Goal: Task Accomplishment & Management: Use online tool/utility

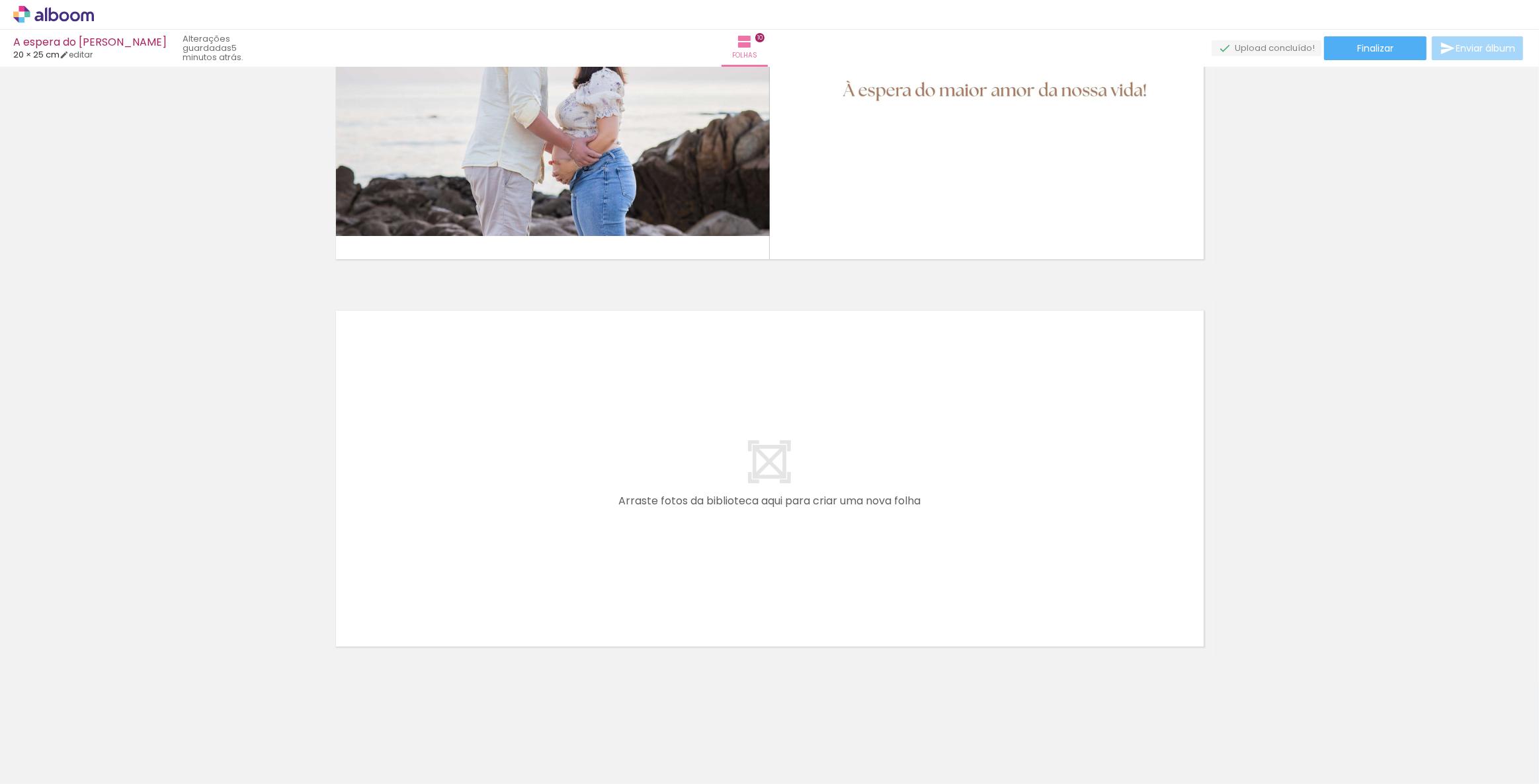
drag, startPoint x: 96, startPoint y: 247, endPoint x: 183, endPoint y: 634, distance: 396.7
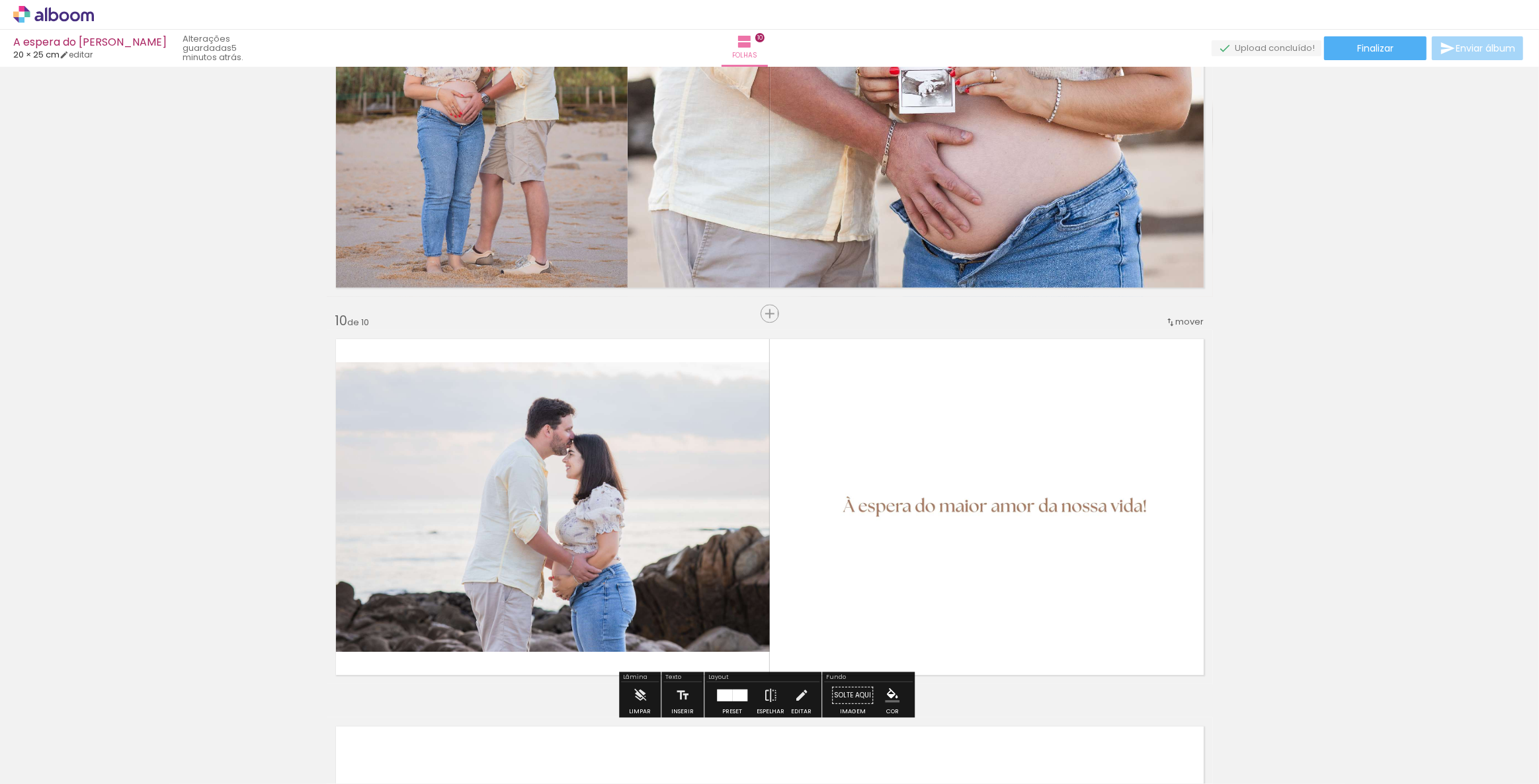
scroll to position [3318, 0]
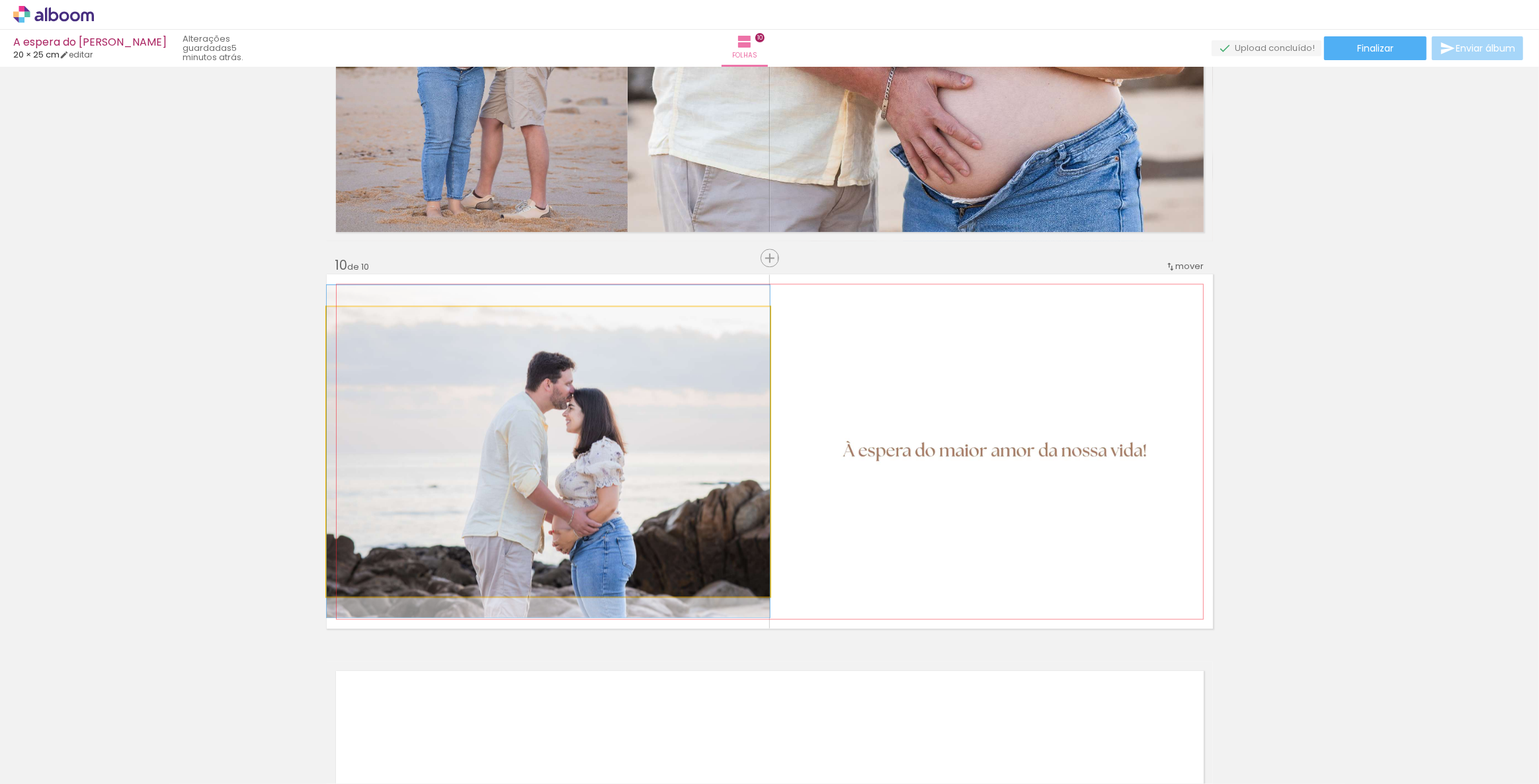
drag, startPoint x: 653, startPoint y: 403, endPoint x: 652, endPoint y: 413, distance: 10.0
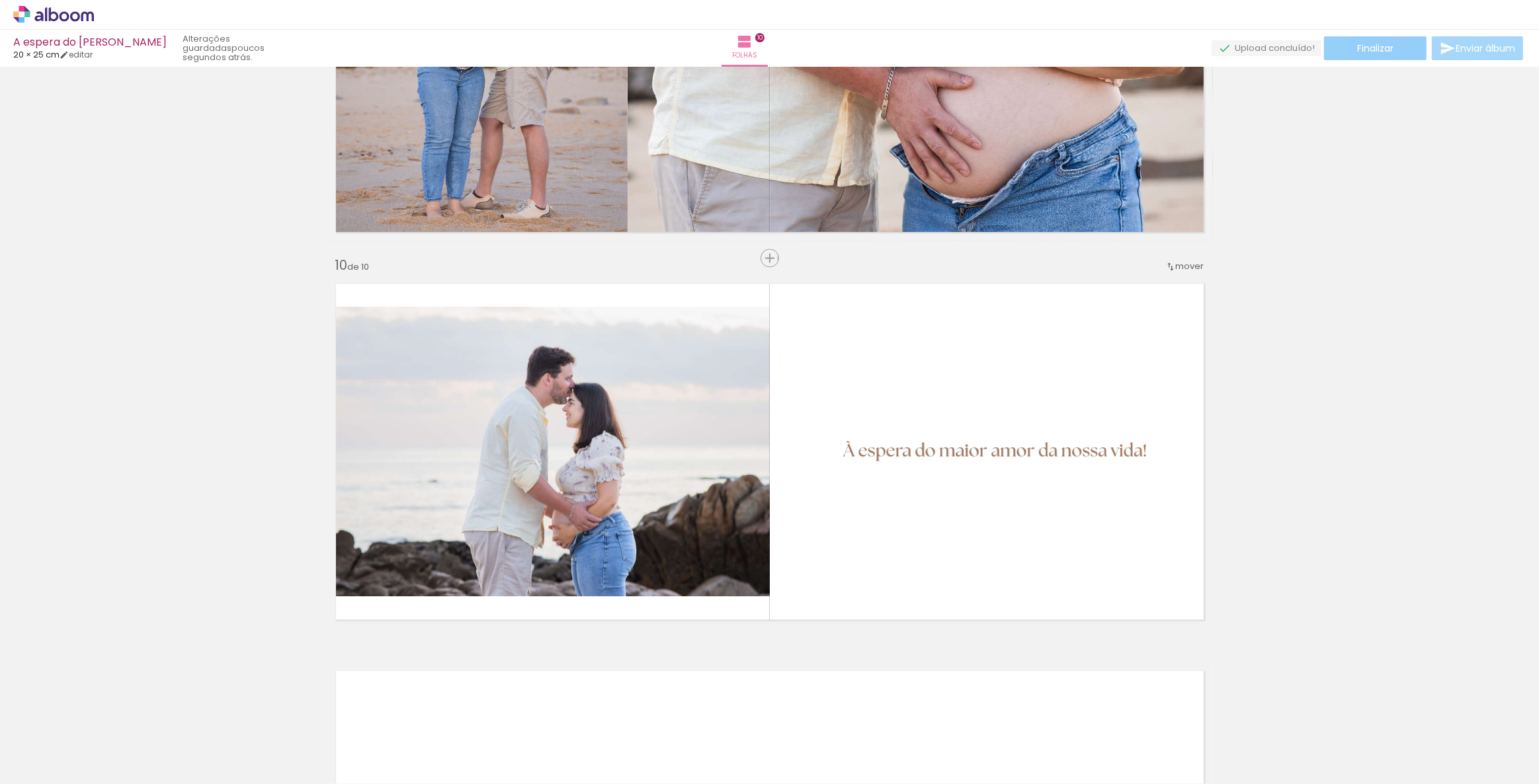
click at [923, 45] on paper-button "Finalizar" at bounding box center [1375, 48] width 102 height 23
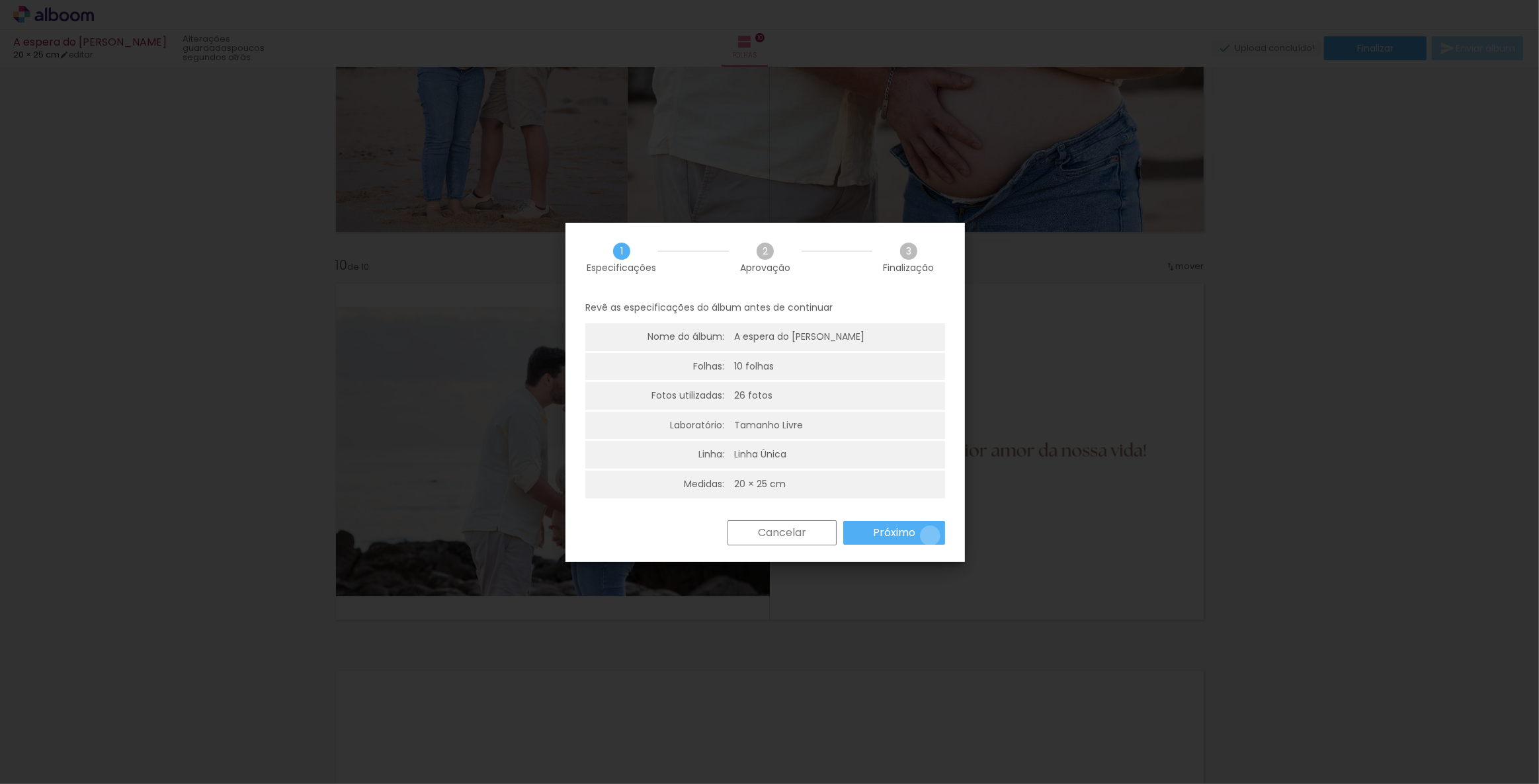
click at [923, 438] on paper-button "Próximo" at bounding box center [893, 532] width 101 height 23
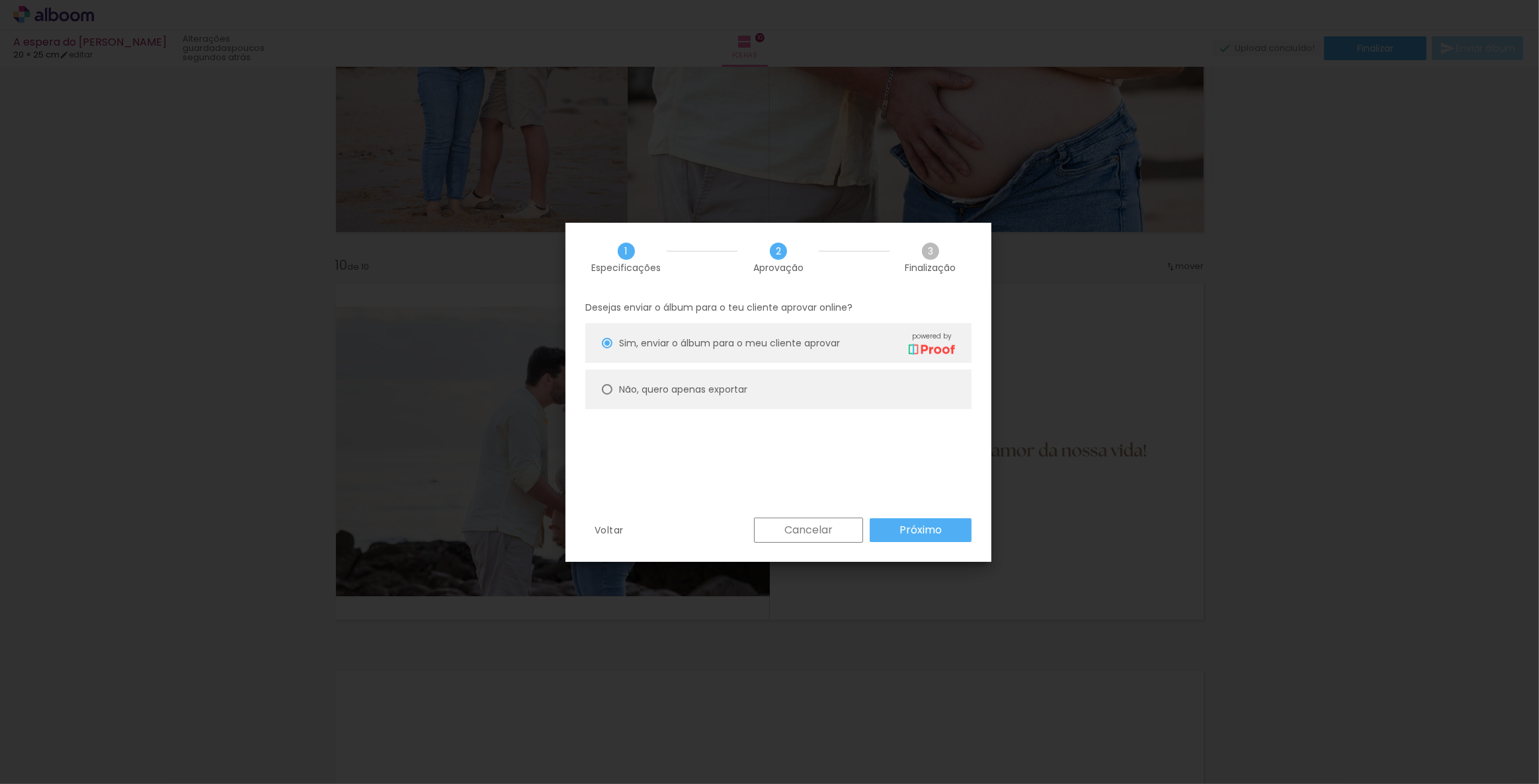
click at [675, 379] on paper-radio-button "Não, quero apenas exportar" at bounding box center [778, 389] width 387 height 39
type paper-radio-button "on"
click at [0, 0] on slot "Próximo" at bounding box center [0, 0] width 0 height 0
type input "Alta, 300 DPI"
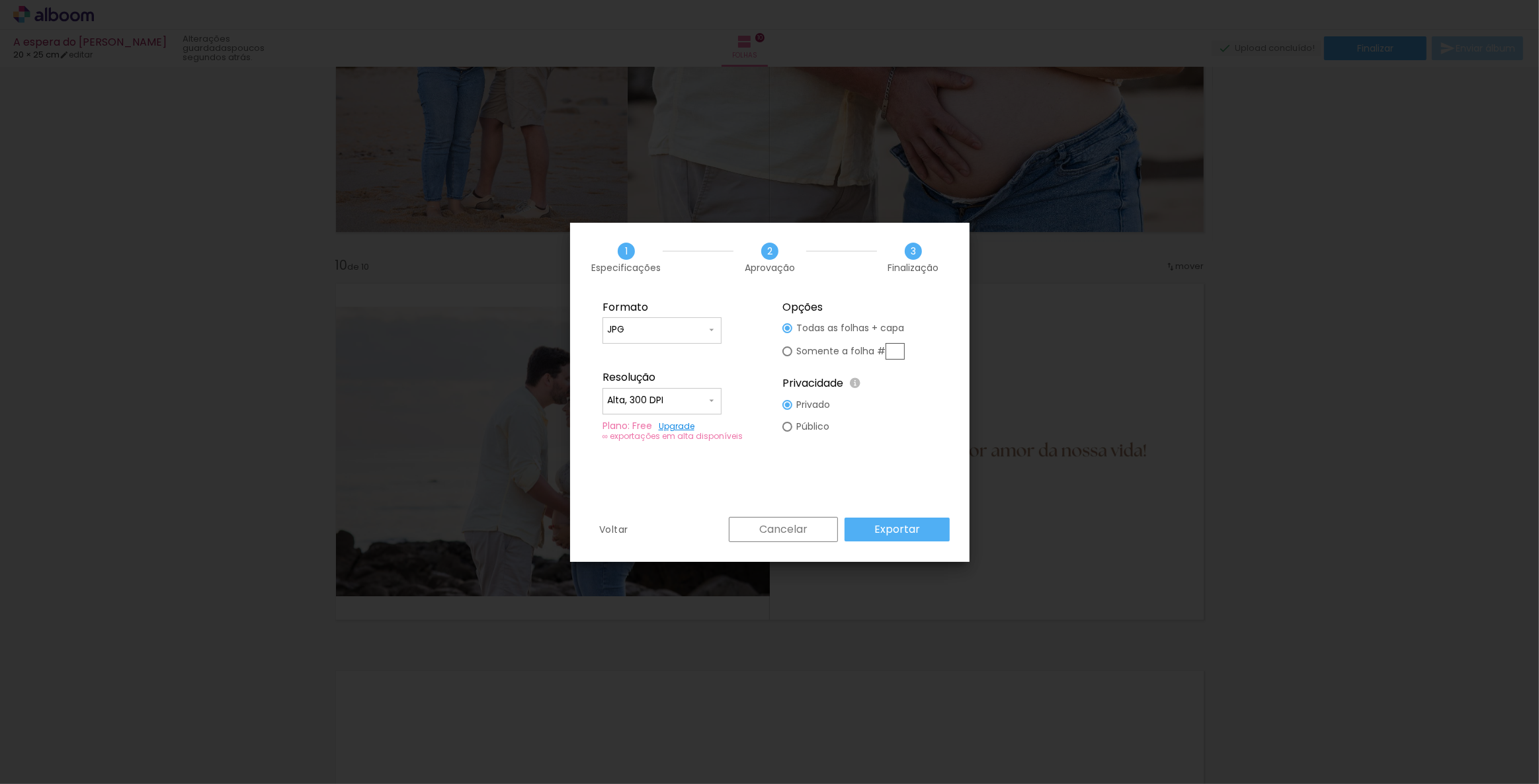
click at [922, 438] on paper-button "Exportar" at bounding box center [897, 529] width 105 height 23
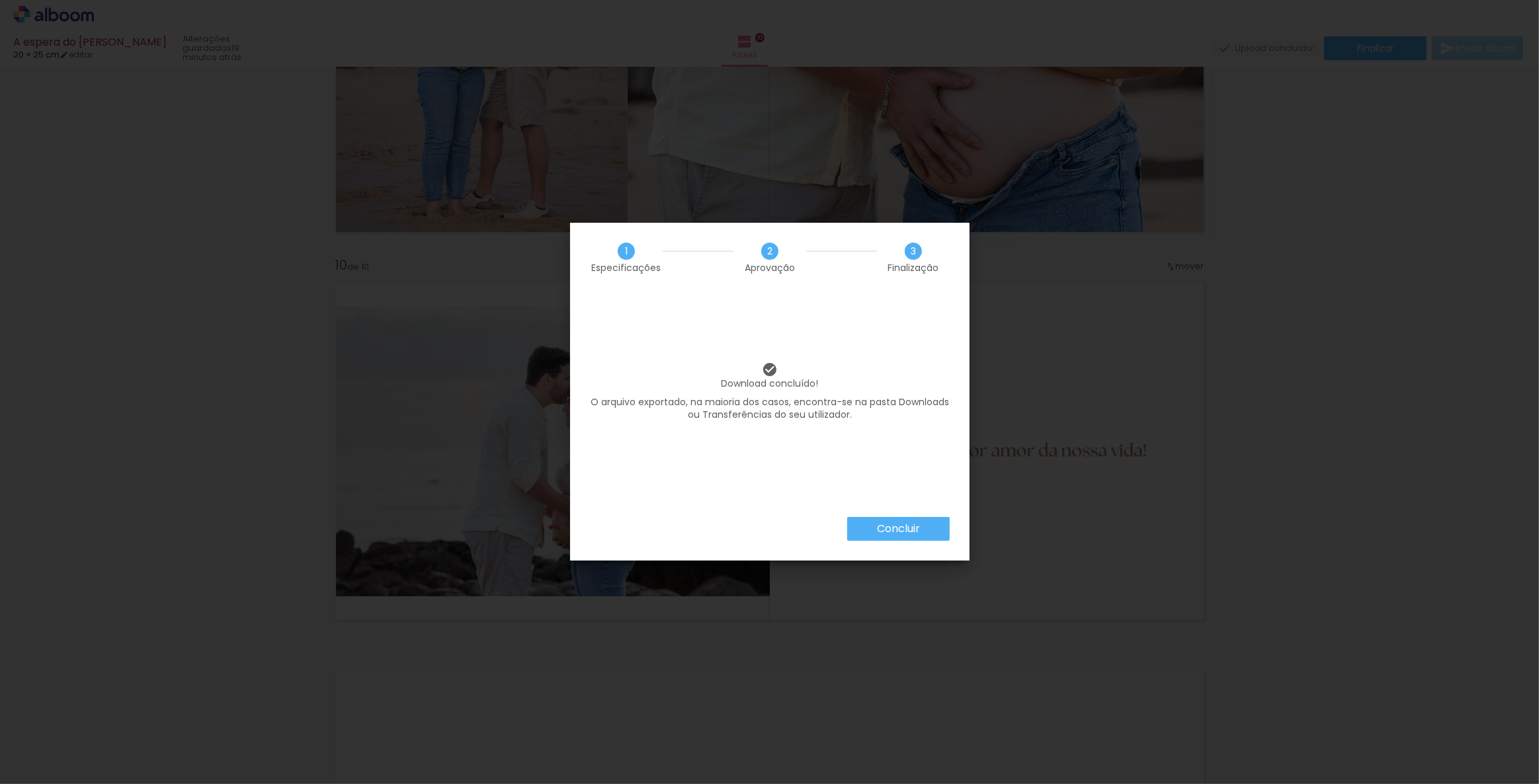
click at [893, 438] on paper-button "Concluir" at bounding box center [898, 529] width 102 height 23
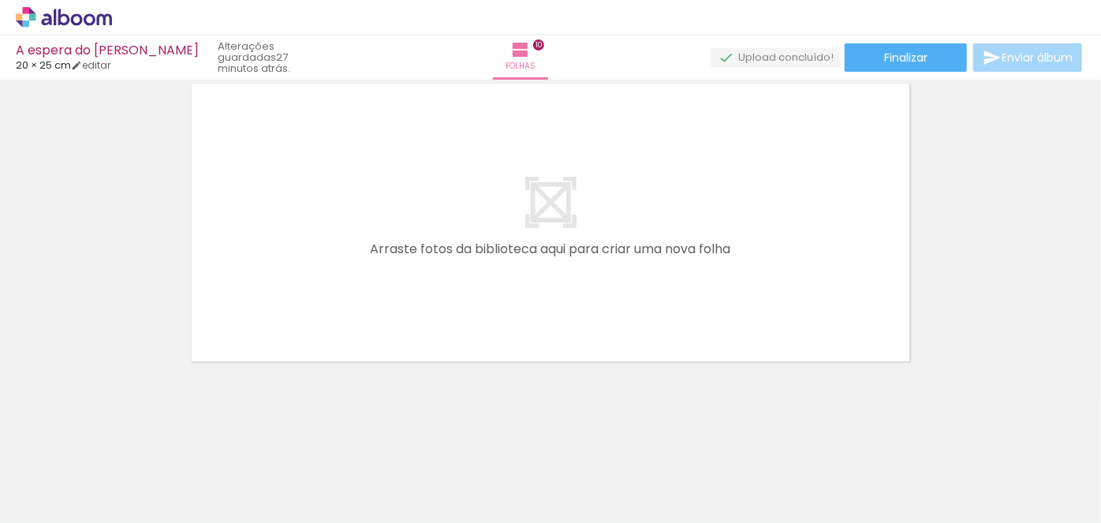
scroll to position [3468, 0]
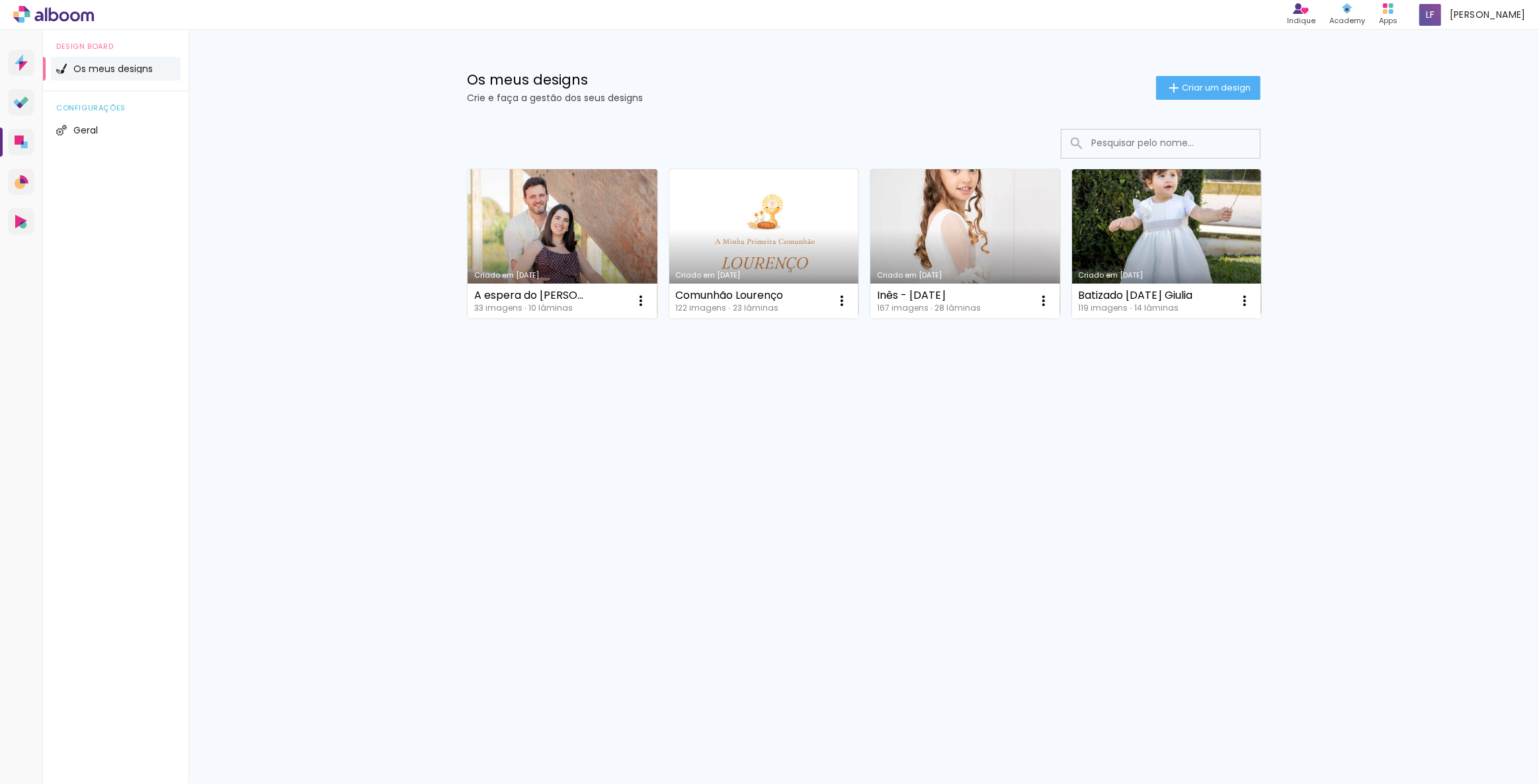
click at [518, 255] on link "Criado em [DATE]" at bounding box center [563, 244] width 190 height 149
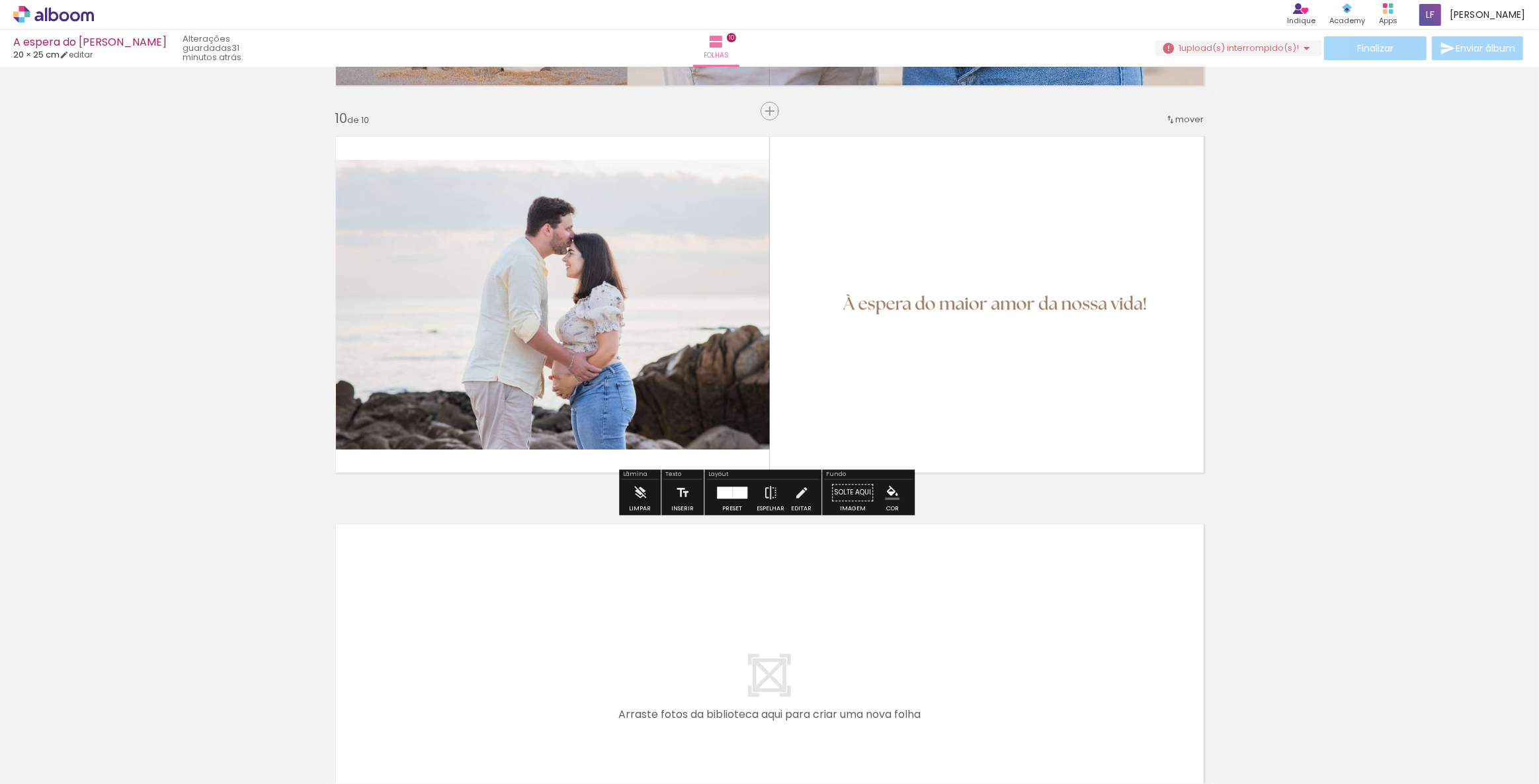
scroll to position [3439, 0]
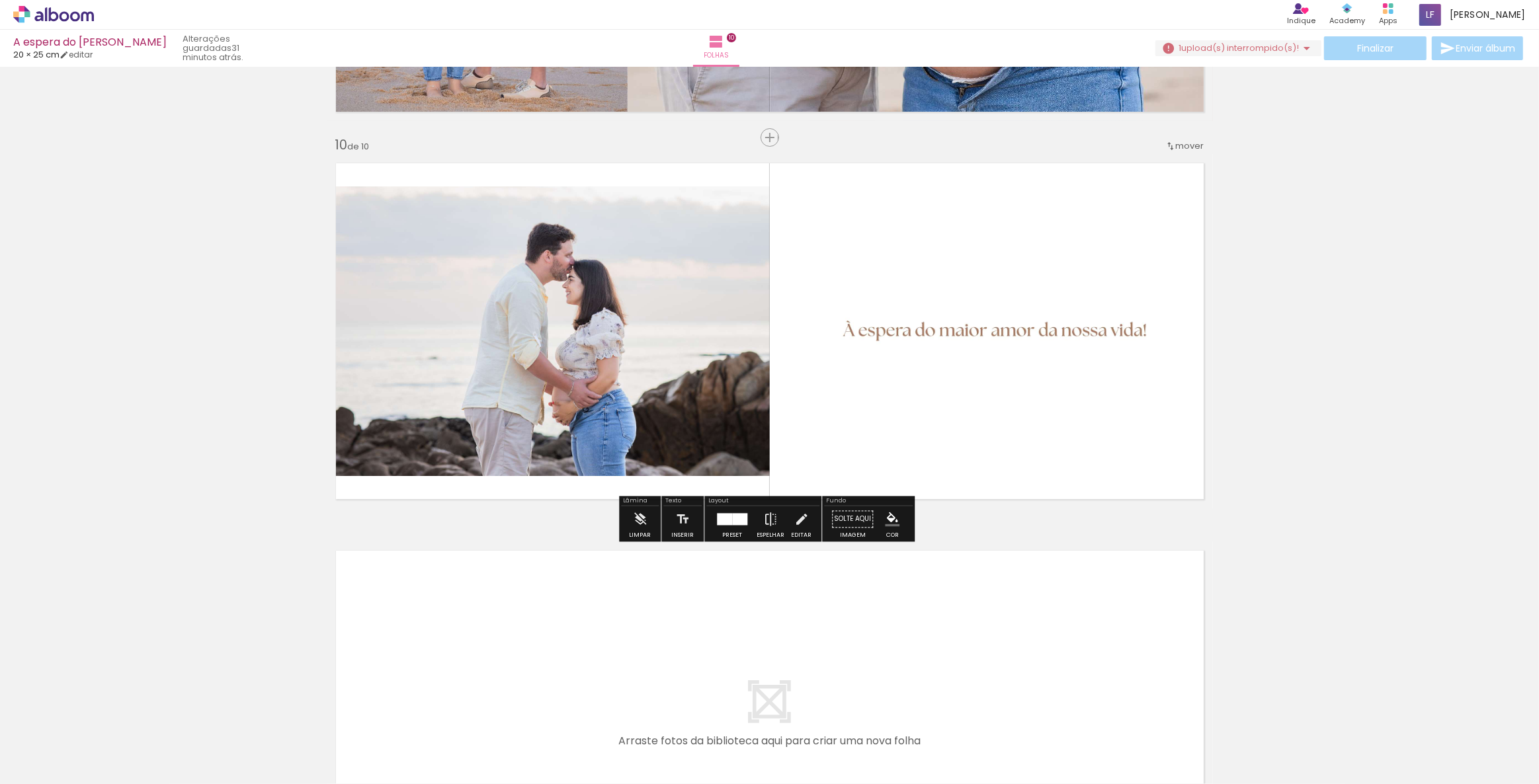
click at [208, 46] on quentale-status "31 minutos atrás." at bounding box center [226, 49] width 105 height 39
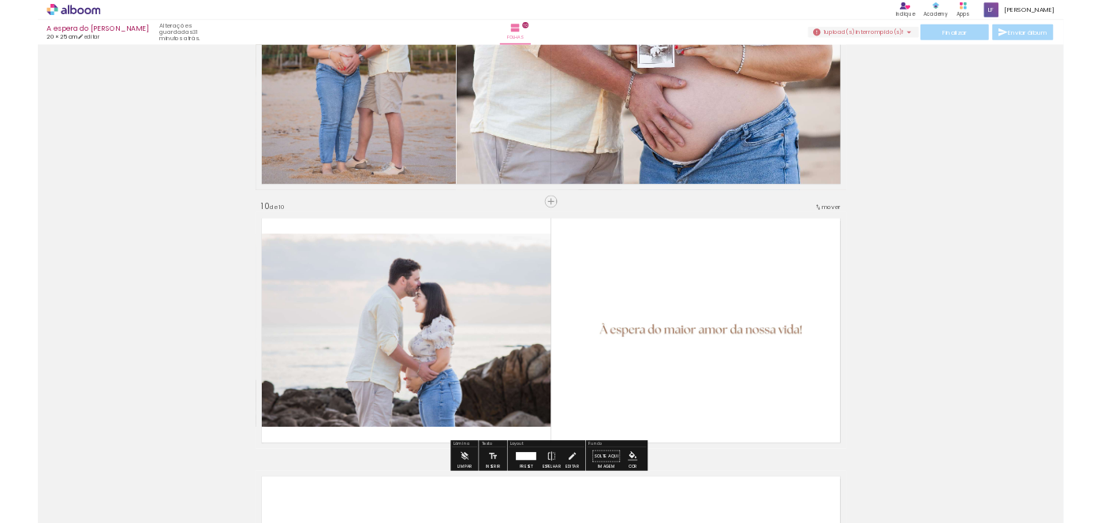
scroll to position [3886, 0]
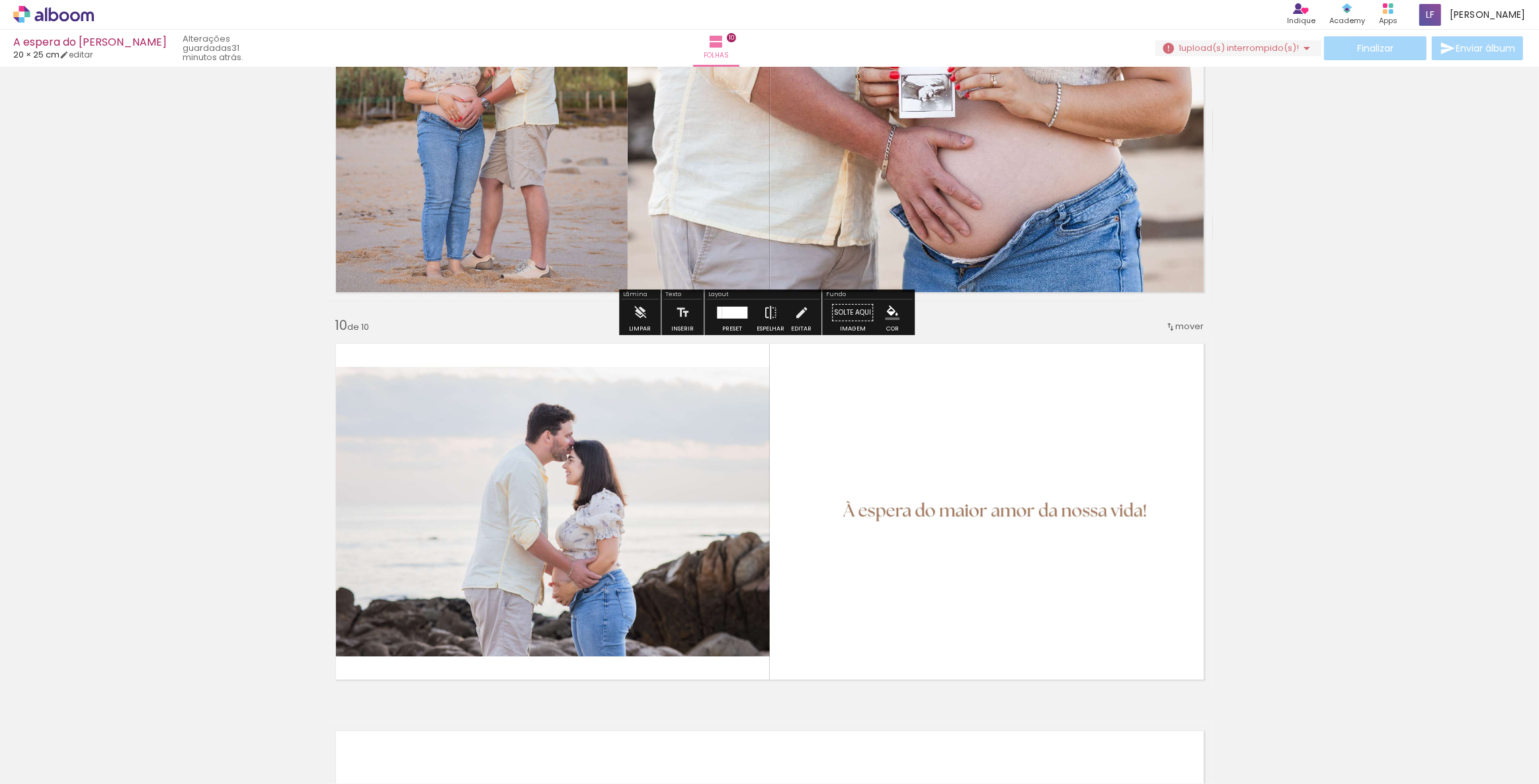
click at [0, 0] on slot "31 minutos atrás." at bounding box center [0, 0] width 0 height 0
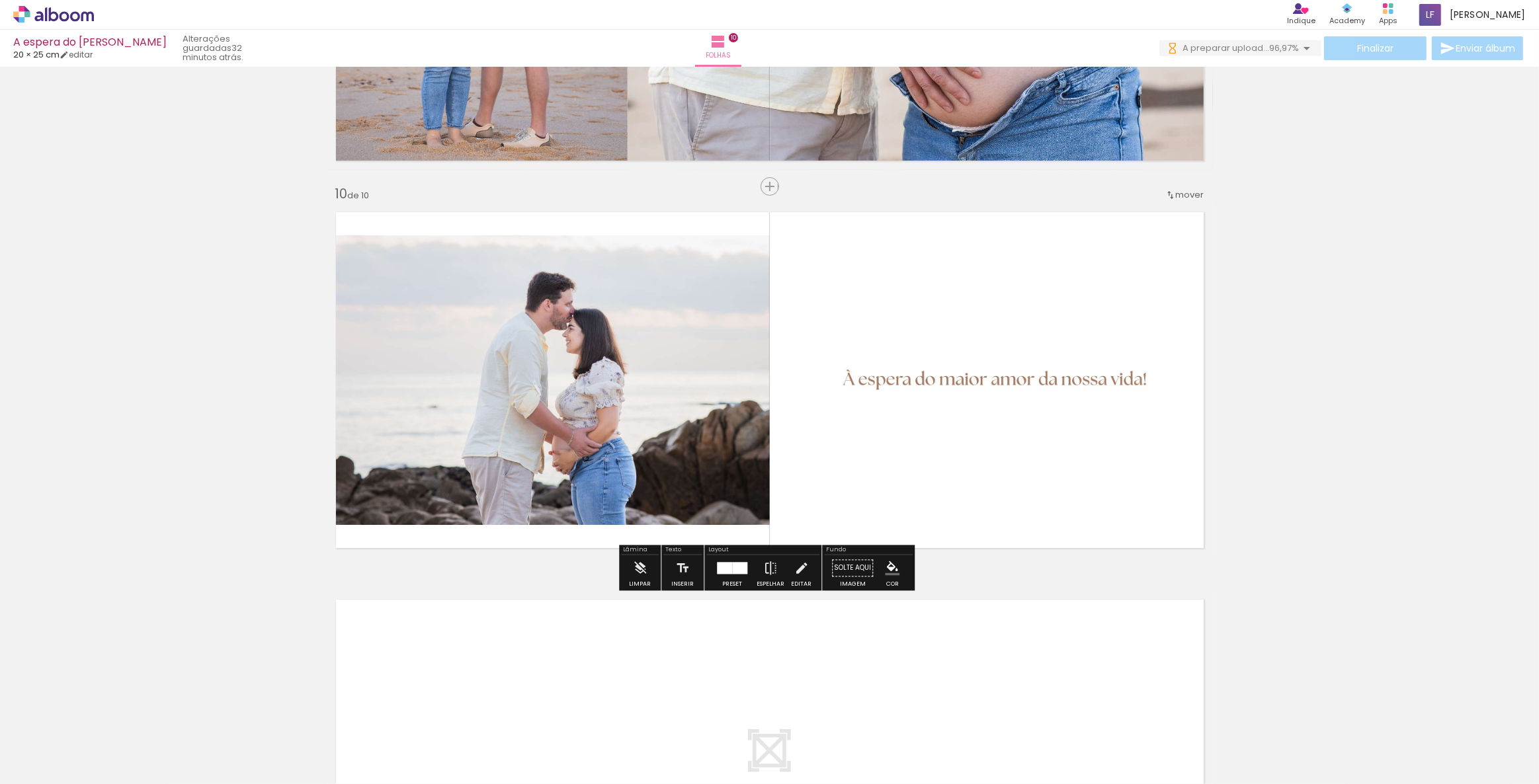
scroll to position [3389, 0]
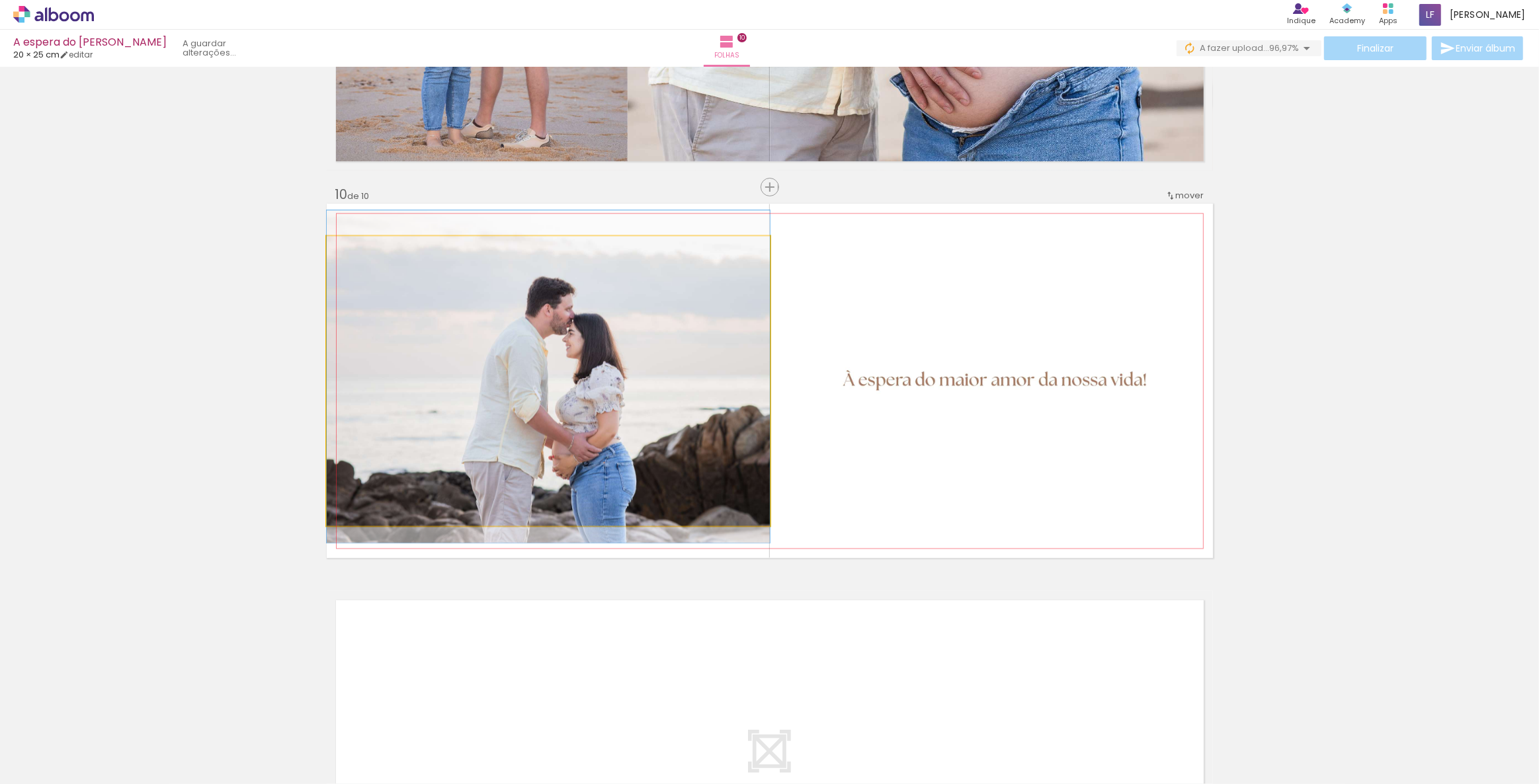
drag, startPoint x: 543, startPoint y: 336, endPoint x: 555, endPoint y: 340, distance: 12.6
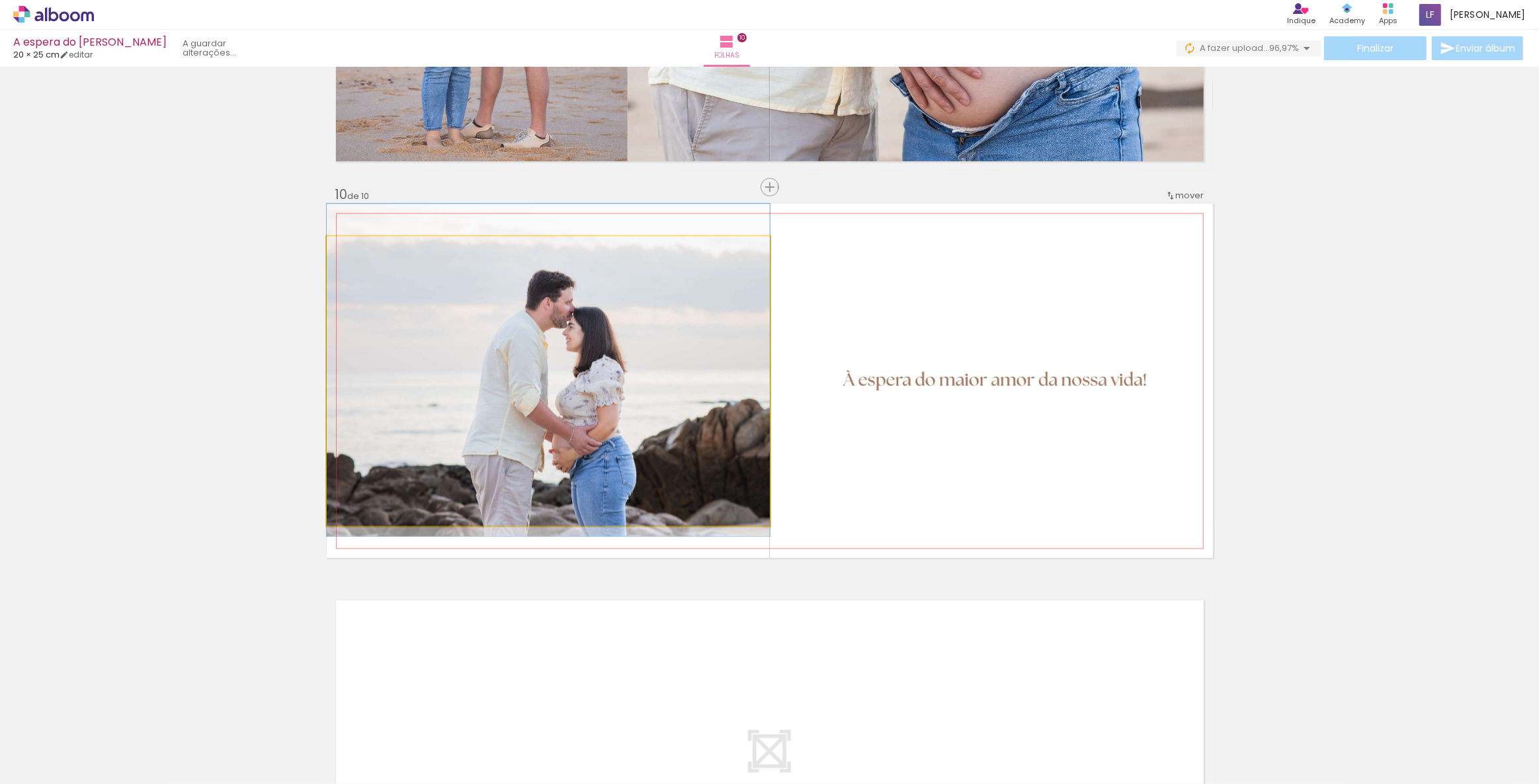
drag, startPoint x: 555, startPoint y: 340, endPoint x: 559, endPoint y: 333, distance: 8.1
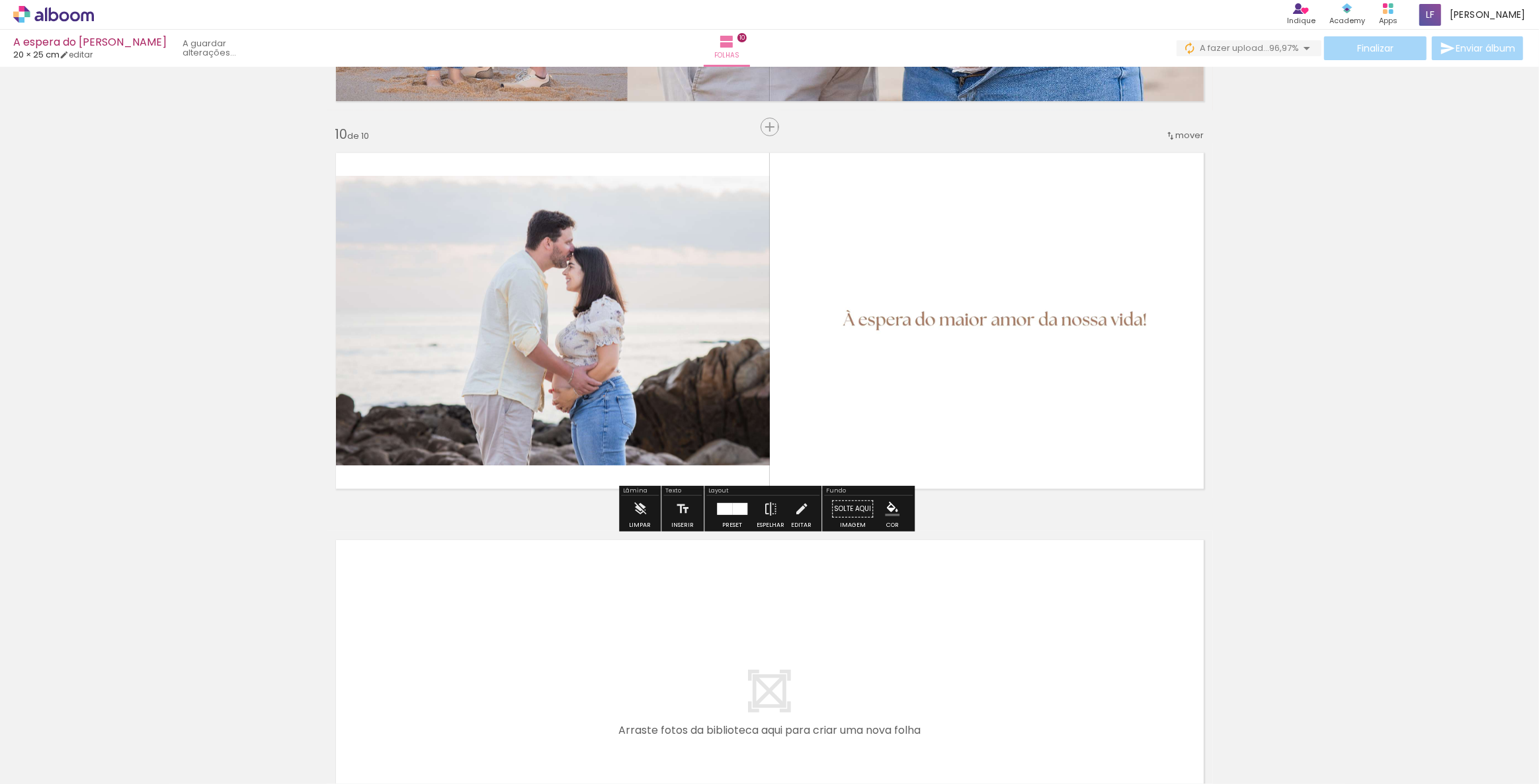
scroll to position [3570, 0]
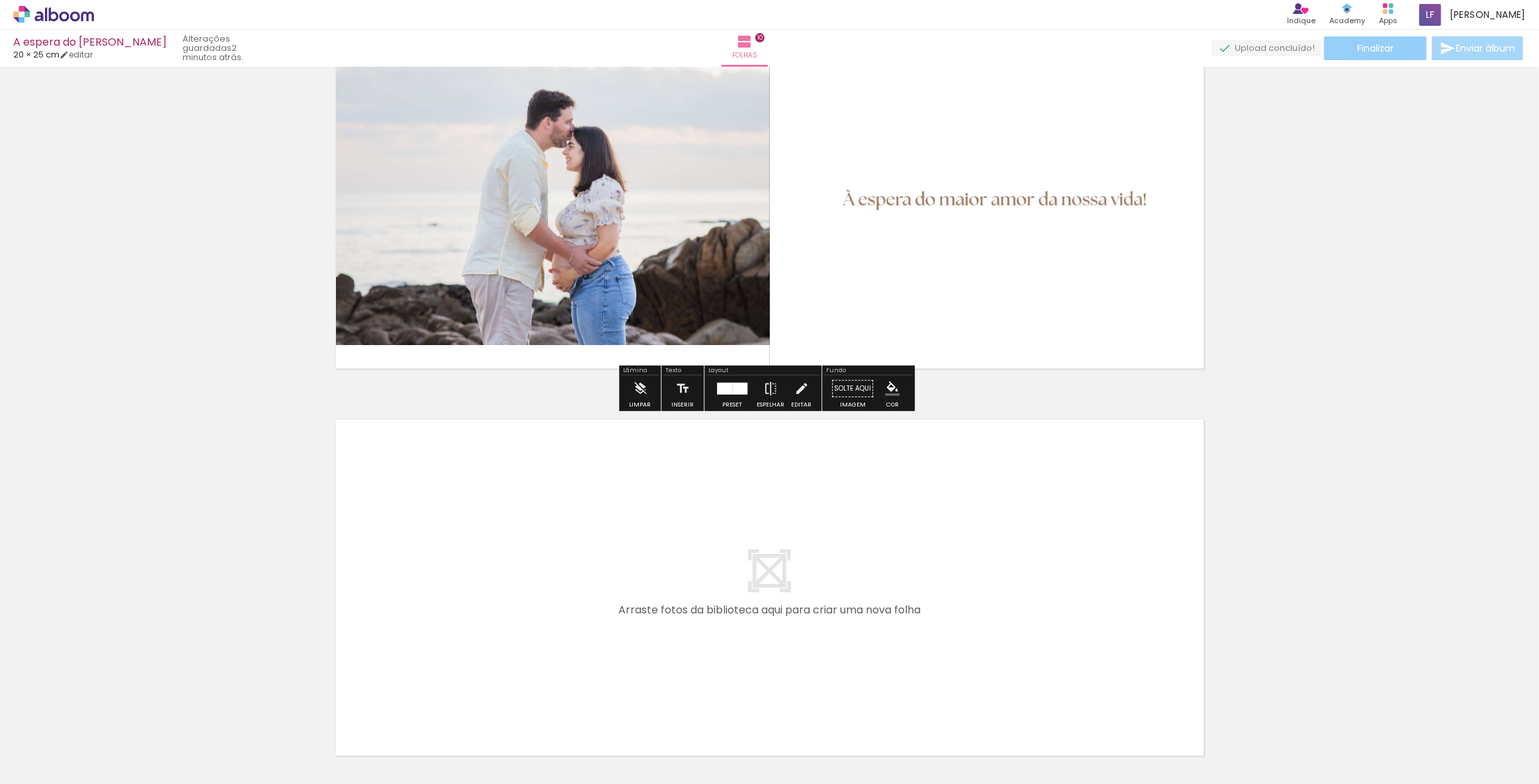
click at [1338, 42] on paper-button "Finalizar" at bounding box center [1375, 48] width 102 height 23
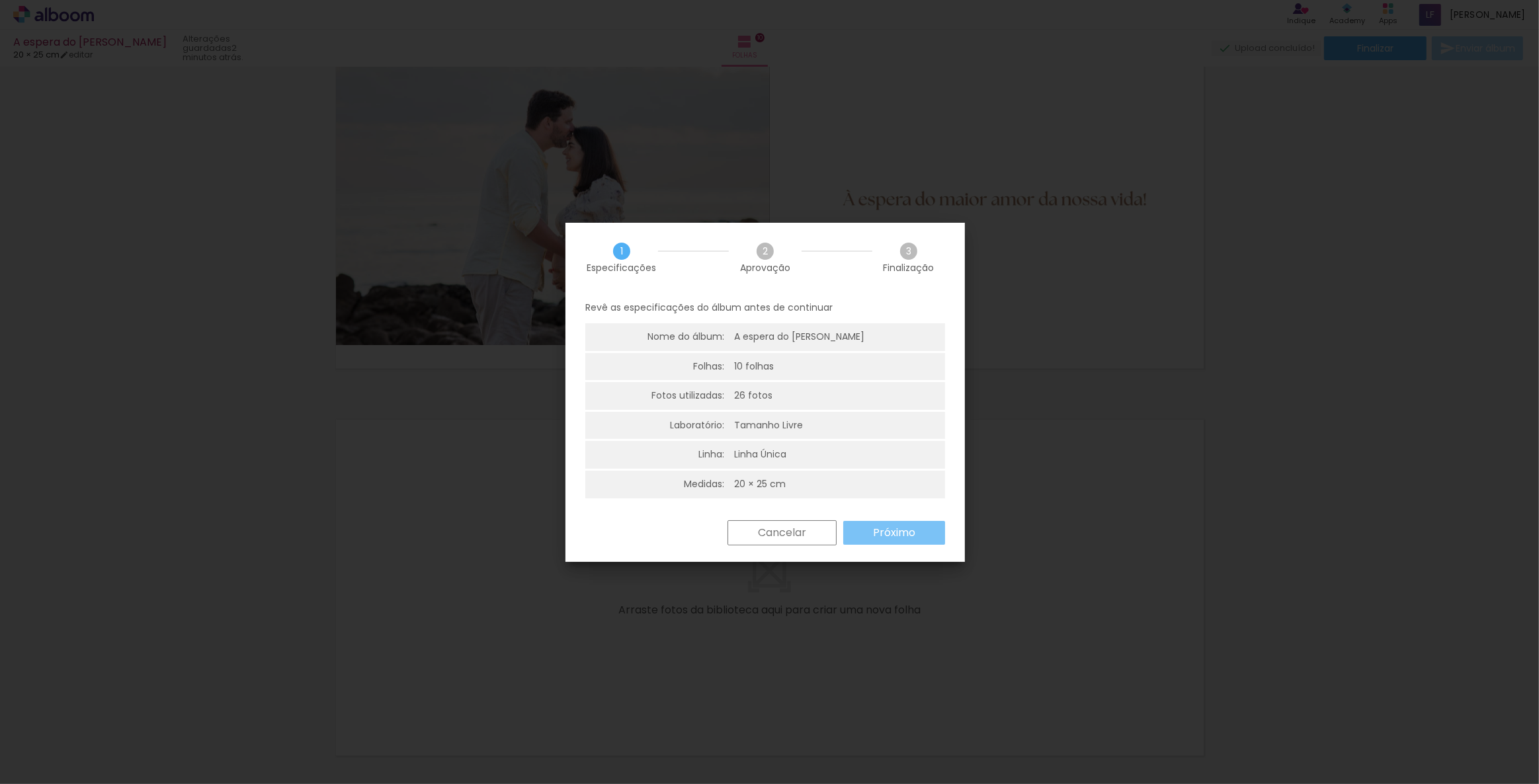
click at [0, 0] on slot "Próximo" at bounding box center [0, 0] width 0 height 0
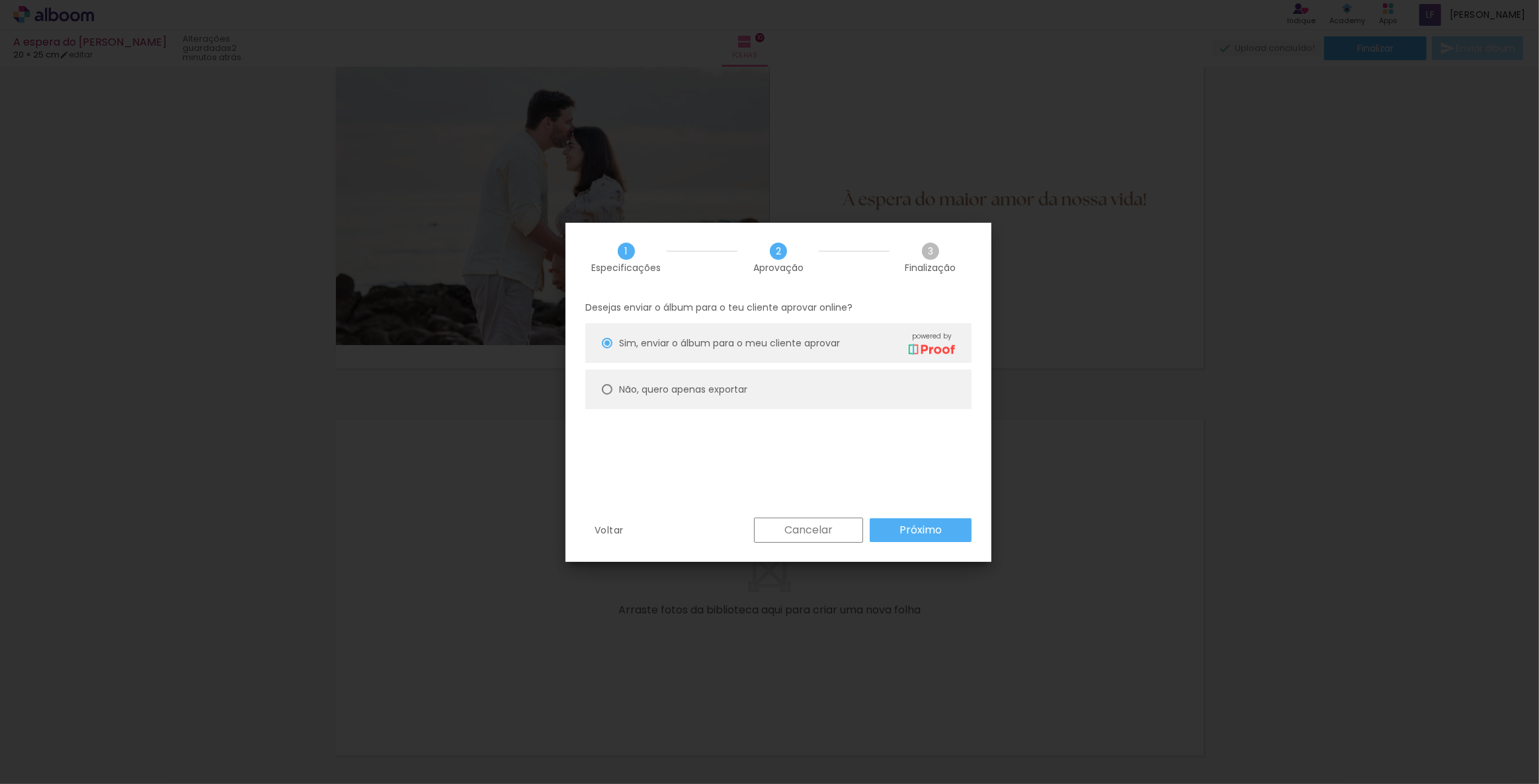
click at [0, 0] on slot "Não, quero apenas exportar" at bounding box center [0, 0] width 0 height 0
type paper-radio-button "on"
click at [0, 0] on slot "Próximo" at bounding box center [0, 0] width 0 height 0
type input "Alta, 300 DPI"
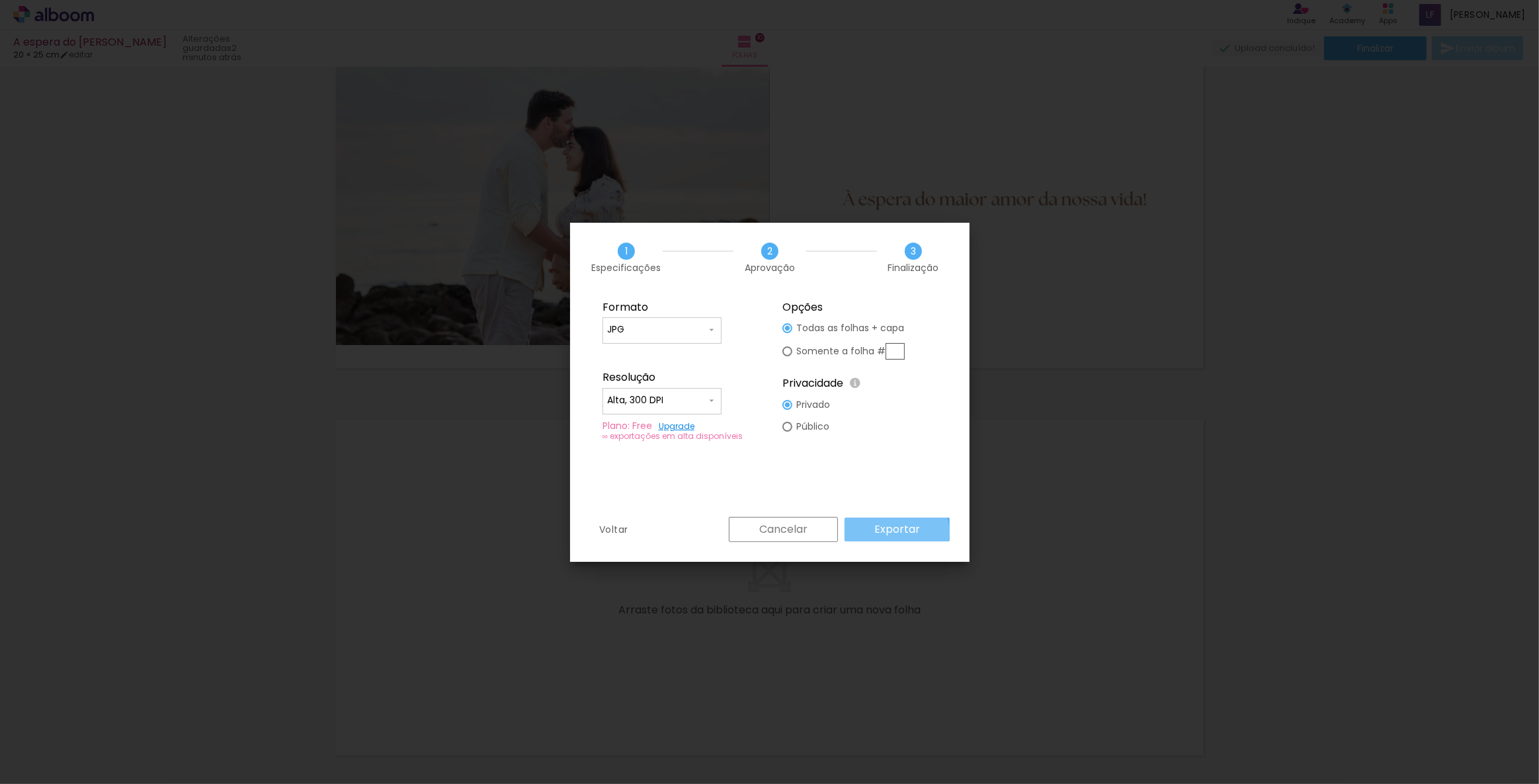
click at [0, 0] on slot "Exportar" at bounding box center [0, 0] width 0 height 0
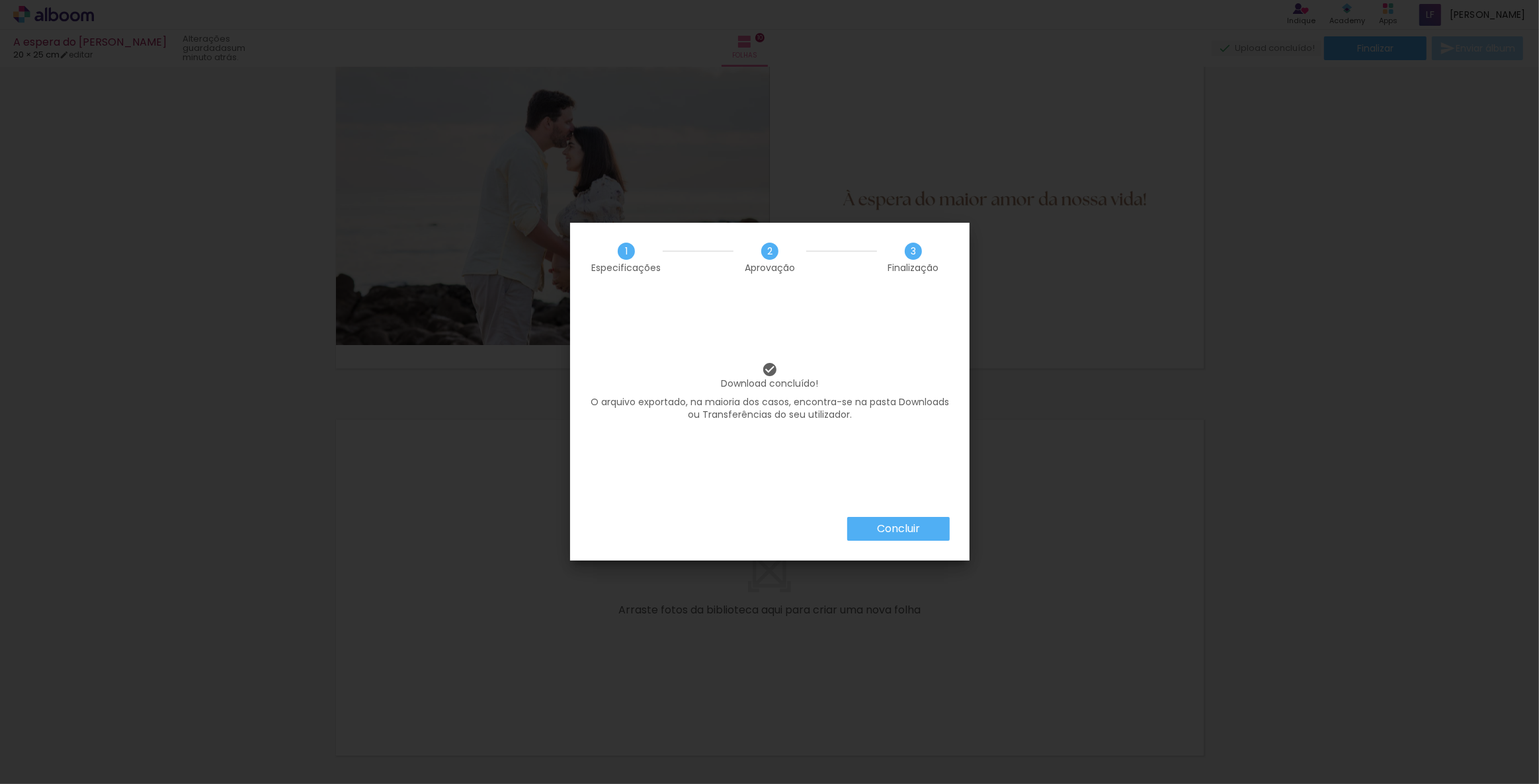
click at [0, 0] on slot "Concluir" at bounding box center [0, 0] width 0 height 0
